Goal: Check status: Check status

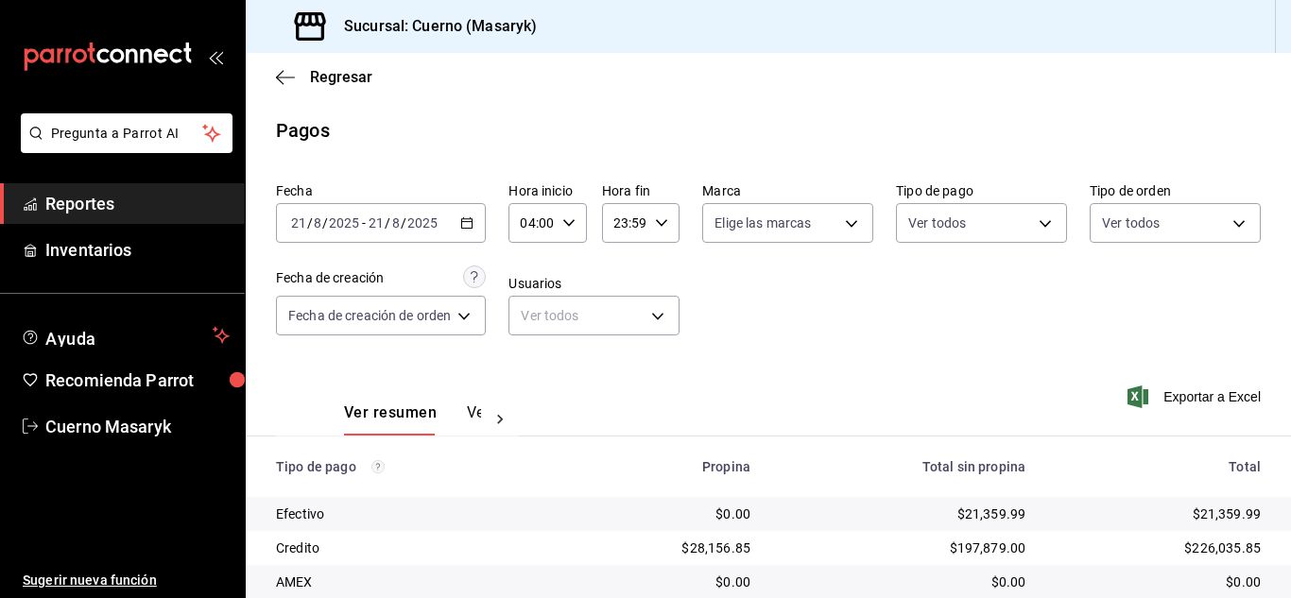
scroll to position [270, 0]
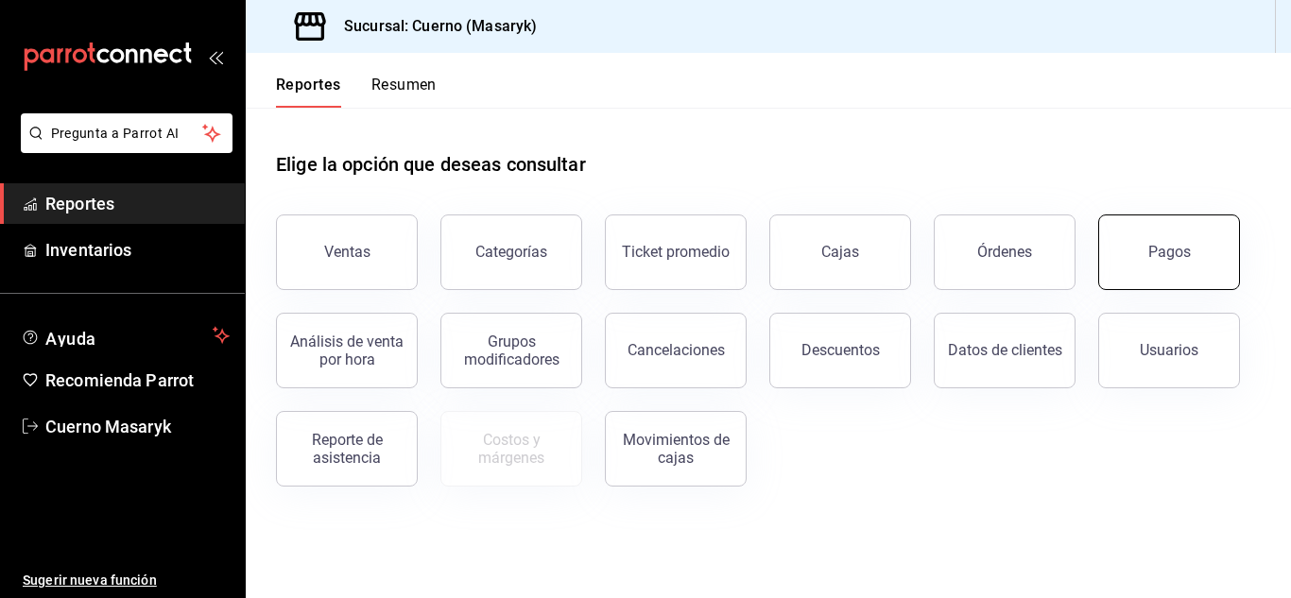
click at [1158, 234] on button "Pagos" at bounding box center [1169, 253] width 142 height 76
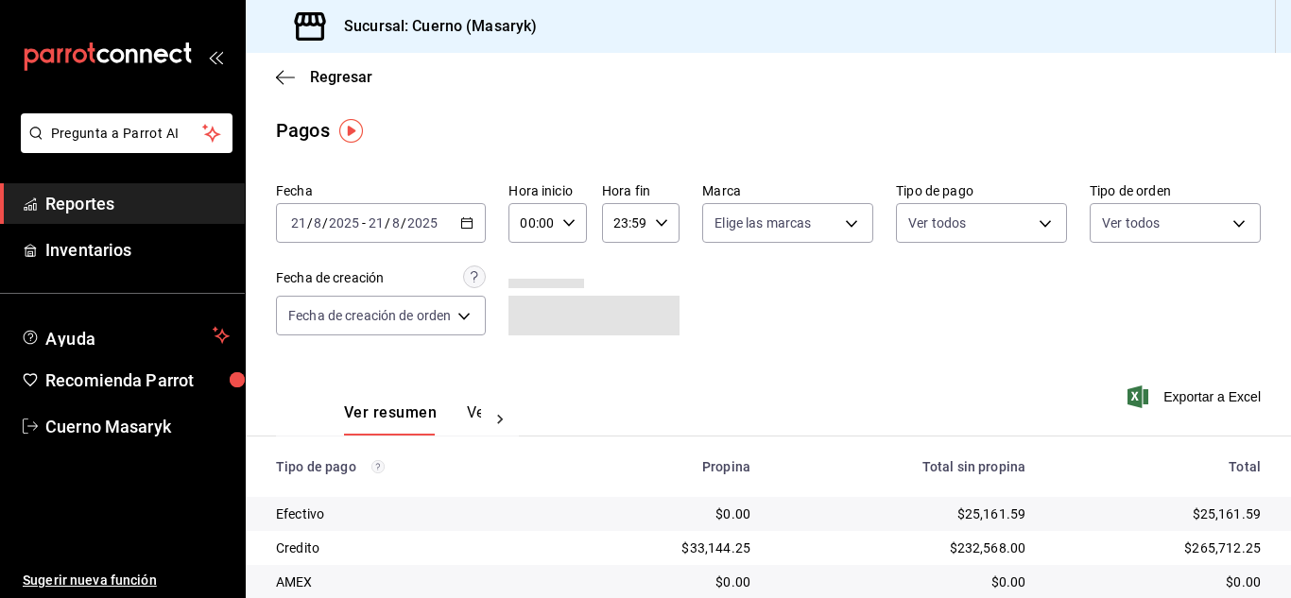
click at [563, 223] on icon "button" at bounding box center [568, 222] width 13 height 13
click at [528, 259] on span "04" at bounding box center [530, 263] width 8 height 15
type input "04:00"
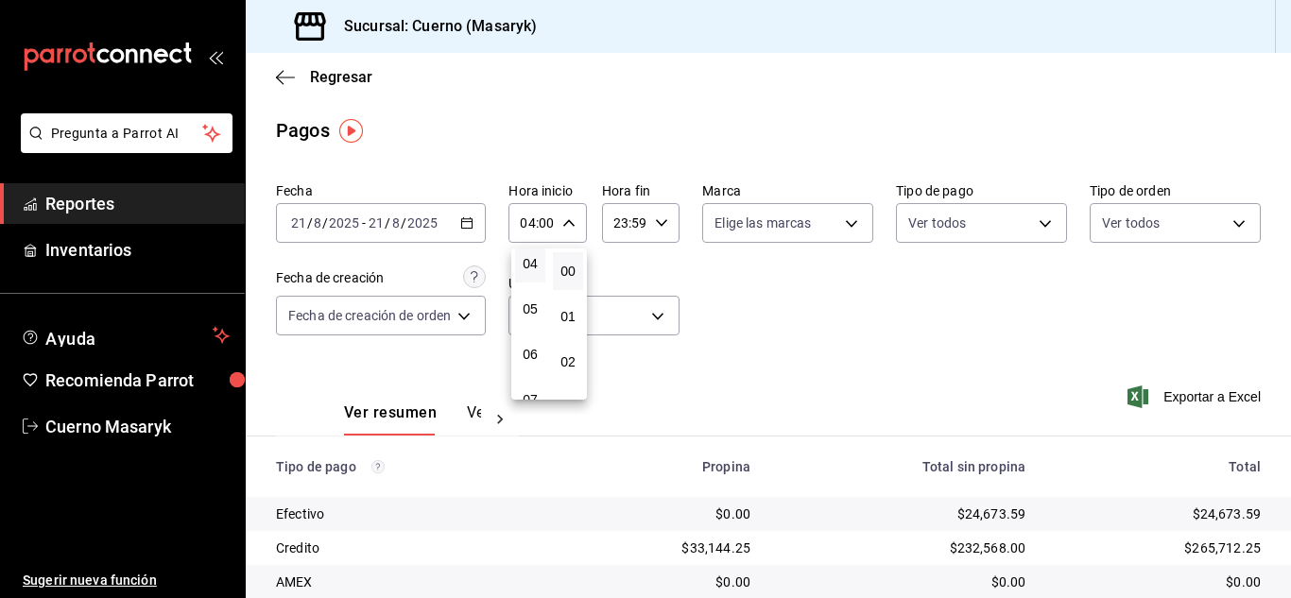
click at [802, 287] on div at bounding box center [645, 299] width 1291 height 598
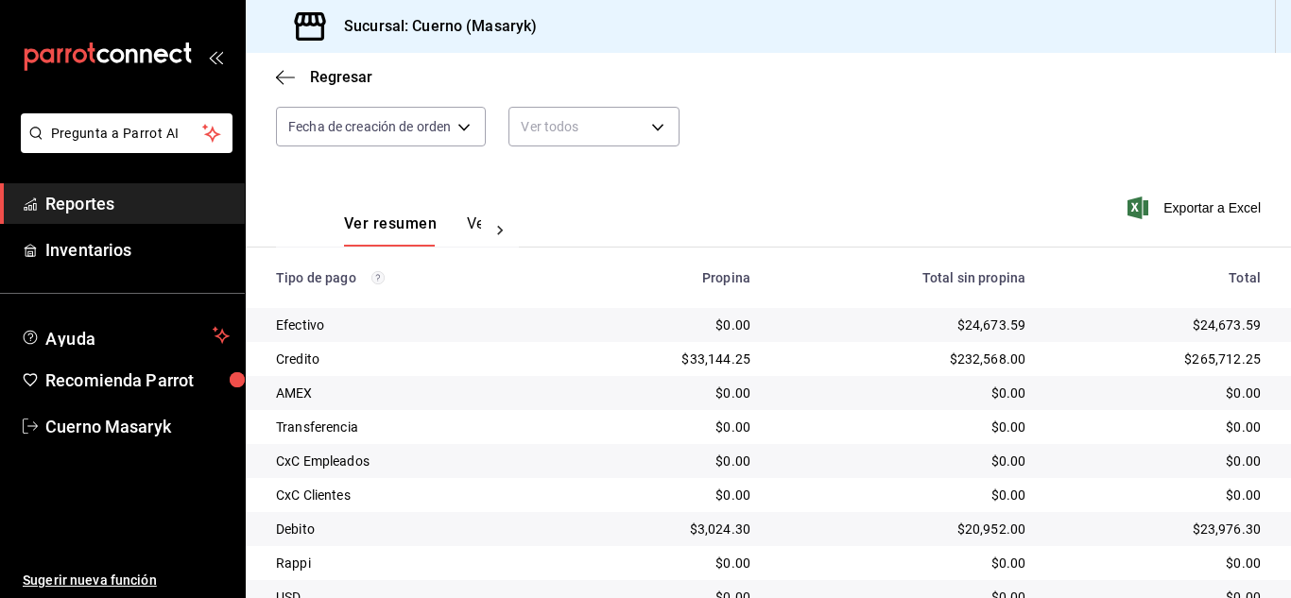
scroll to position [270, 0]
